Goal: Task Accomplishment & Management: Complete application form

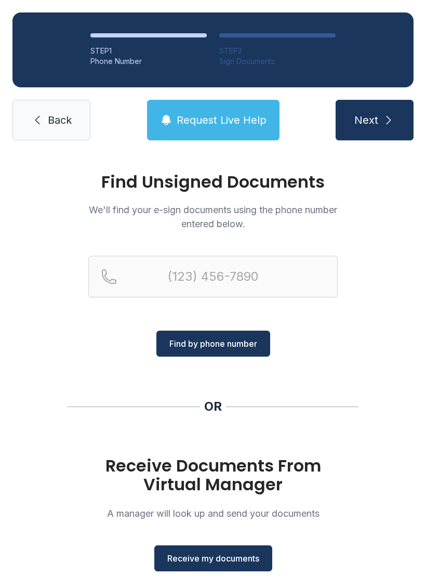
click at [253, 555] on span "Receive my documents" at bounding box center [213, 558] width 92 height 12
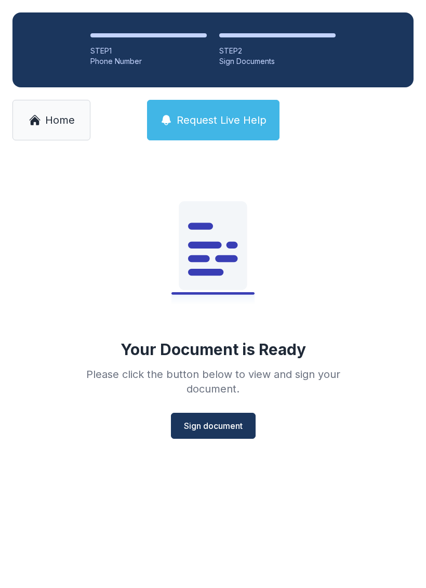
click at [238, 430] on span "Sign document" at bounding box center [213, 425] width 59 height 12
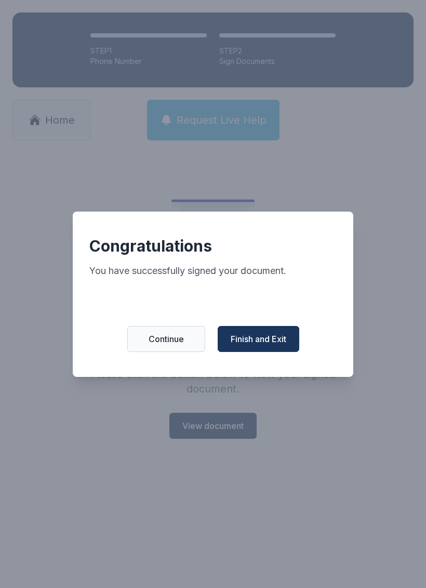
click at [271, 337] on button "Finish and Exit" at bounding box center [259, 339] width 82 height 26
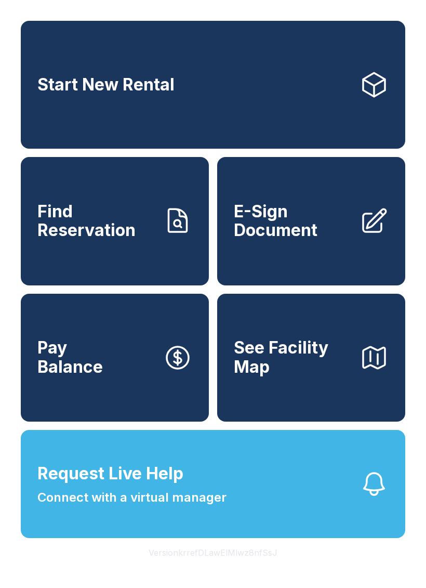
click at [377, 235] on icon at bounding box center [374, 220] width 29 height 29
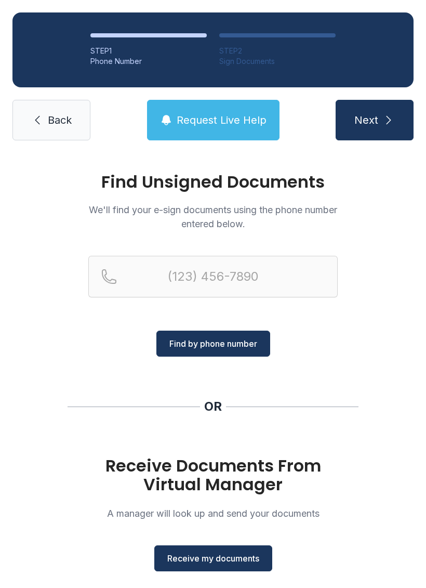
click at [228, 552] on span "Receive my documents" at bounding box center [213, 558] width 92 height 12
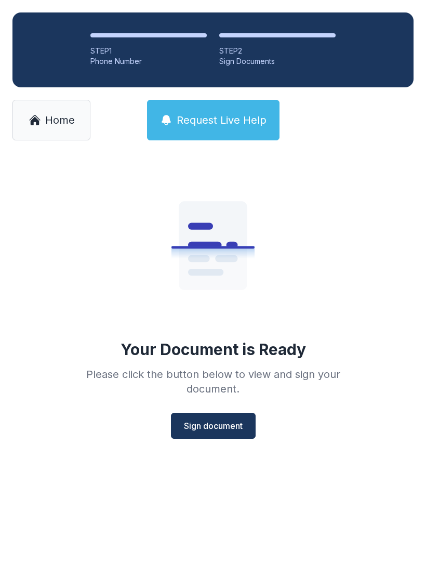
click at [242, 233] on icon at bounding box center [213, 245] width 68 height 88
click at [238, 423] on span "Sign document" at bounding box center [213, 425] width 59 height 12
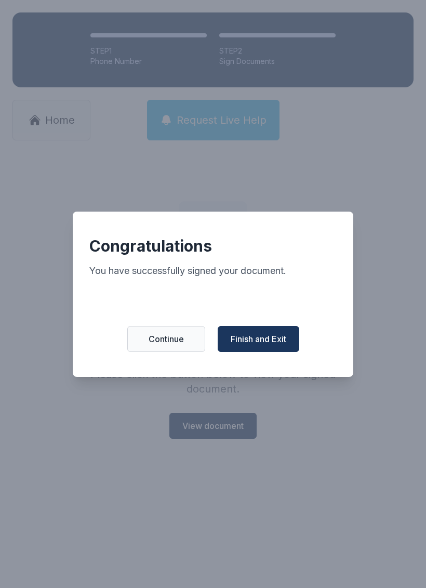
click at [269, 345] on span "Finish and Exit" at bounding box center [259, 339] width 56 height 12
